Goal: Complete application form: Complete application form

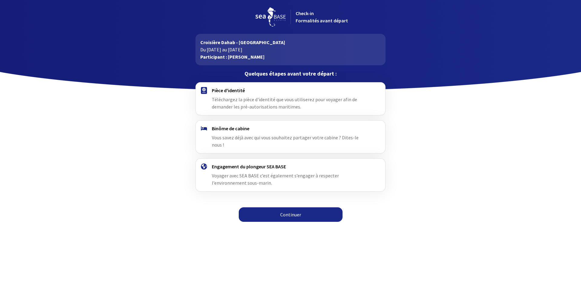
click at [236, 105] on span "Téléchargez la pièce d'identité que vous utiliserez pour voyager afin de demand…" at bounding box center [284, 103] width 145 height 13
click at [204, 91] on img at bounding box center [204, 90] width 6 height 7
click at [255, 102] on span "Téléchargez la pièce d'identité que vous utiliserez pour voyager afin de demand…" at bounding box center [284, 103] width 145 height 13
click at [264, 113] on div "Pièce d'identité Téléchargez la pièce d'identité que vous utiliserez pour voyag…" at bounding box center [290, 99] width 189 height 33
click at [288, 211] on link "Continuer" at bounding box center [291, 215] width 104 height 15
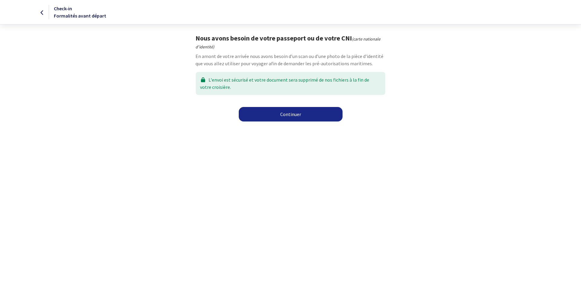
click at [281, 114] on link "Continuer" at bounding box center [291, 114] width 104 height 15
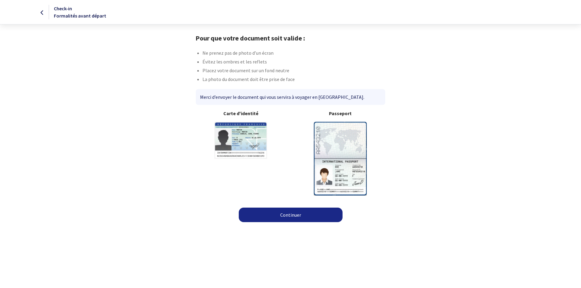
click at [340, 158] on img at bounding box center [340, 159] width 53 height 74
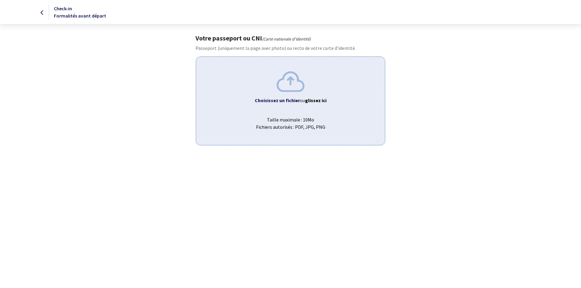
click at [294, 93] on div "Choisissez un fichier ou glissez ici Taille maximale : 10Mo Fichiers autorisés …" at bounding box center [290, 101] width 189 height 89
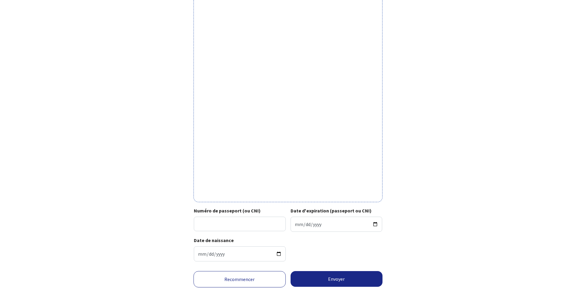
scroll to position [97, 0]
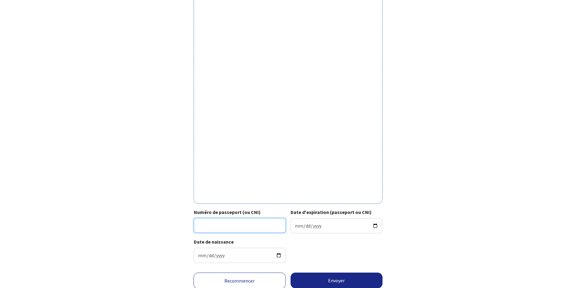
click at [231, 224] on input "Numéro de passeport (ou CNI)" at bounding box center [240, 225] width 92 height 15
type input "22DC89881"
click at [375, 225] on input "Date d'expiration (passeport ou CNI)" at bounding box center [337, 225] width 92 height 15
type input "2032-05-11"
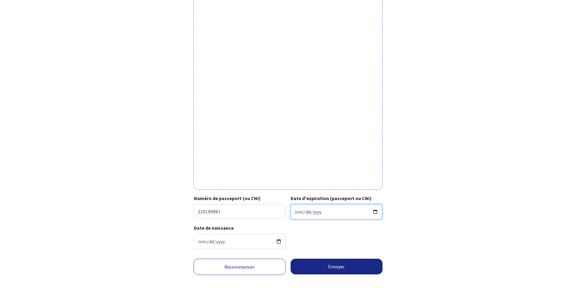
scroll to position [120, 0]
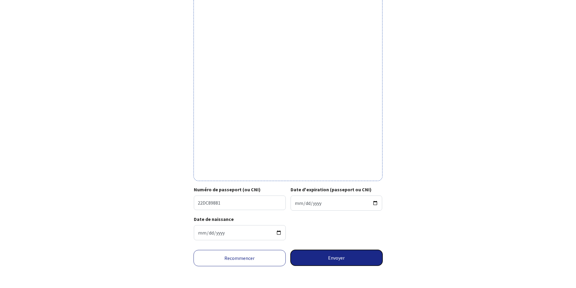
click at [342, 259] on button "Envoyer" at bounding box center [337, 258] width 92 height 16
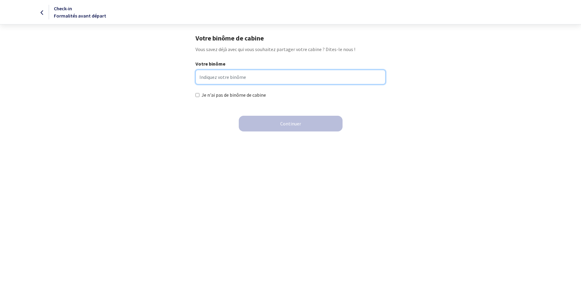
click at [257, 77] on input "Votre binôme" at bounding box center [290, 77] width 190 height 15
type input "DABRICOT [PERSON_NAME]"
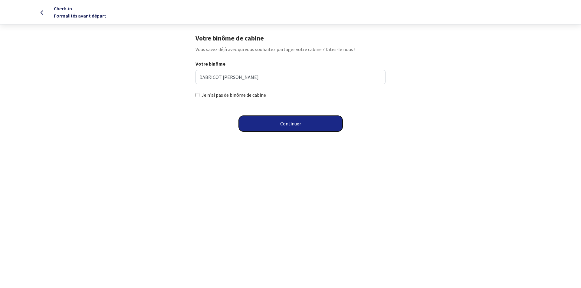
click at [292, 123] on button "Continuer" at bounding box center [291, 124] width 104 height 16
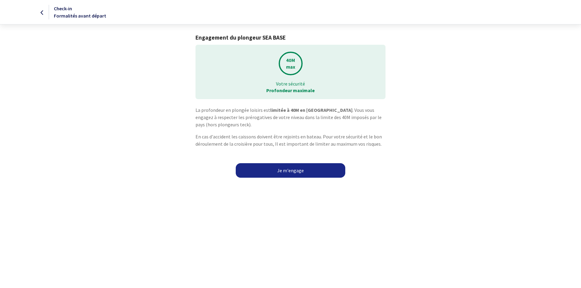
click at [287, 168] on link "Je m'engage" at bounding box center [291, 170] width 110 height 15
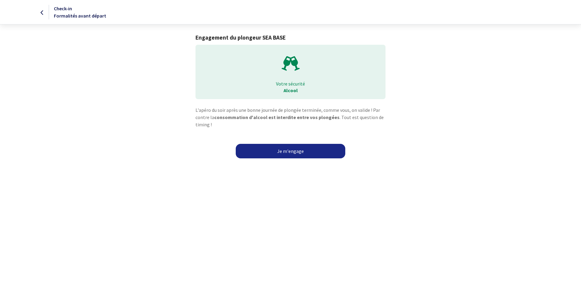
click at [292, 151] on link "Je m'engage" at bounding box center [291, 151] width 110 height 15
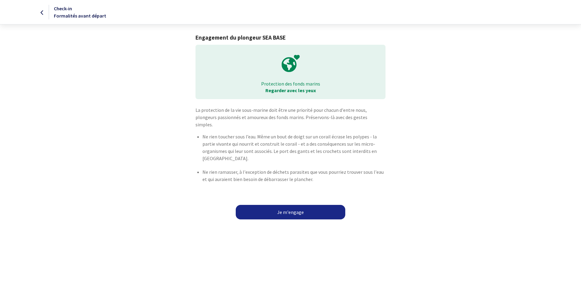
click at [296, 205] on link "Je m'engage" at bounding box center [291, 212] width 110 height 15
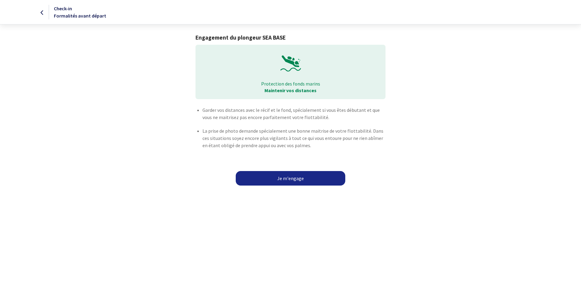
click at [296, 179] on link "Je m'engage" at bounding box center [291, 178] width 110 height 15
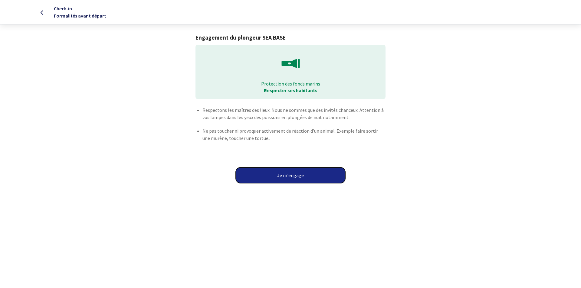
click at [298, 174] on button "Je m'engage" at bounding box center [291, 176] width 110 height 16
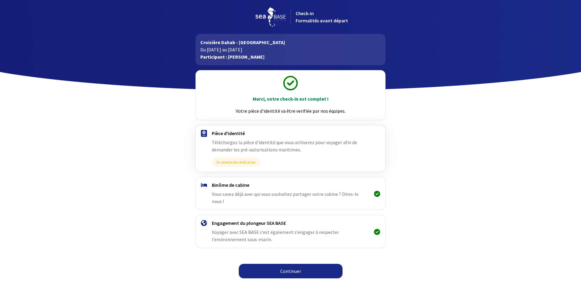
click at [297, 264] on link "Continuer" at bounding box center [291, 271] width 104 height 15
click at [291, 266] on link "Continuer" at bounding box center [291, 271] width 104 height 15
click at [298, 266] on link "Continuer" at bounding box center [291, 271] width 104 height 15
